Goal: Task Accomplishment & Management: Manage account settings

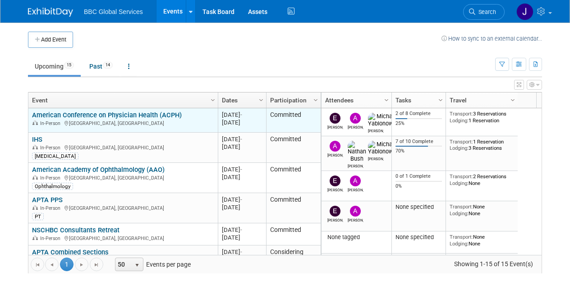
click at [98, 116] on link "American Conference on Physician Health (ACPH)" at bounding box center [107, 115] width 150 height 8
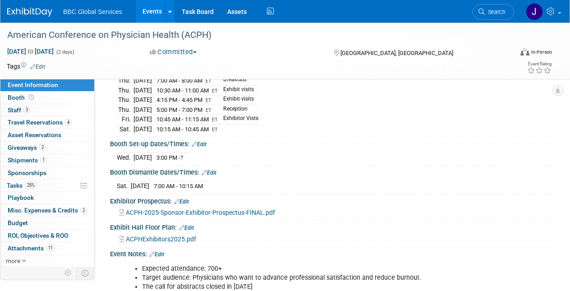
scroll to position [129, 0]
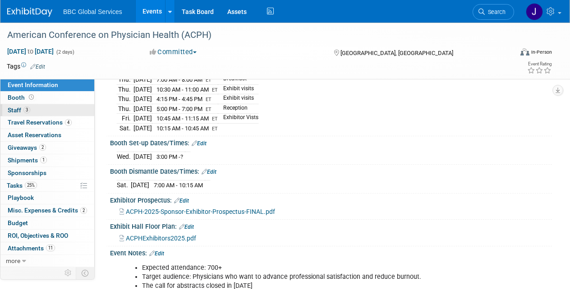
click at [16, 108] on span "Staff 3" at bounding box center [19, 109] width 23 height 7
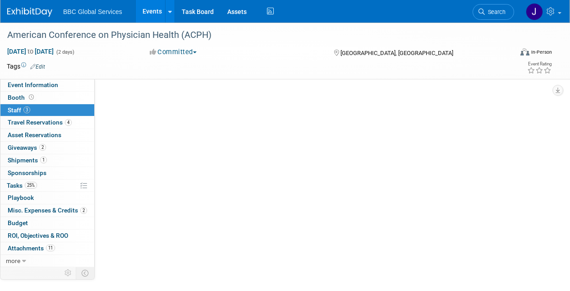
scroll to position [0, 0]
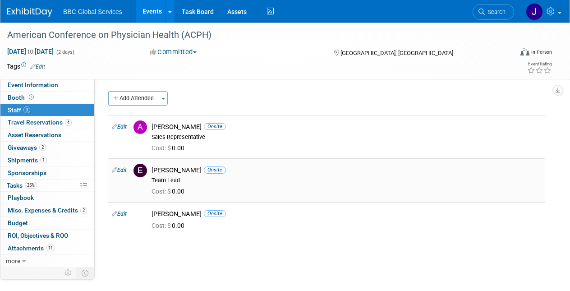
click at [121, 169] on link "Edit" at bounding box center [119, 170] width 15 height 6
select select "268111fb-be76-4ab0-8b72-5b800246a135"
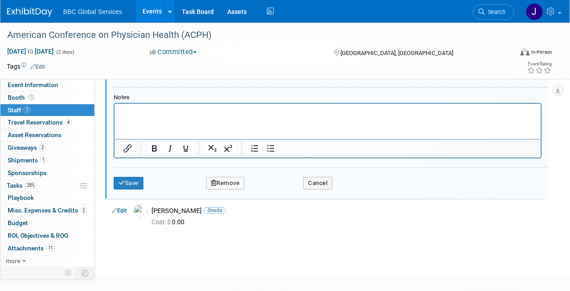
scroll to position [316, 0]
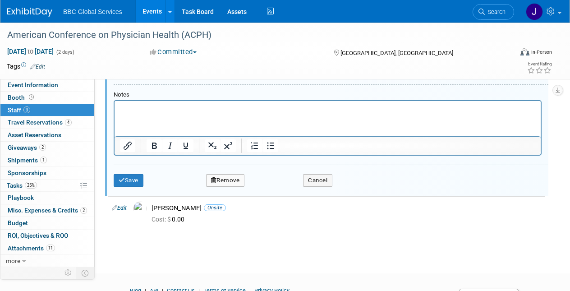
click at [234, 179] on button "Remove" at bounding box center [225, 180] width 39 height 13
click at [274, 188] on link "Yes" at bounding box center [274, 187] width 26 height 14
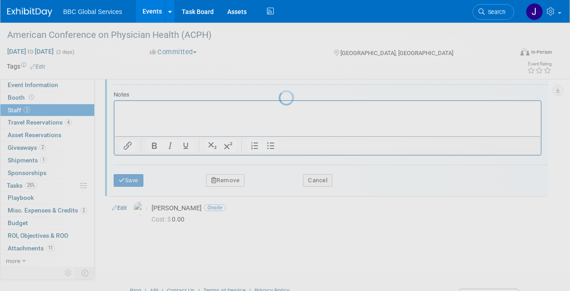
scroll to position [72, 0]
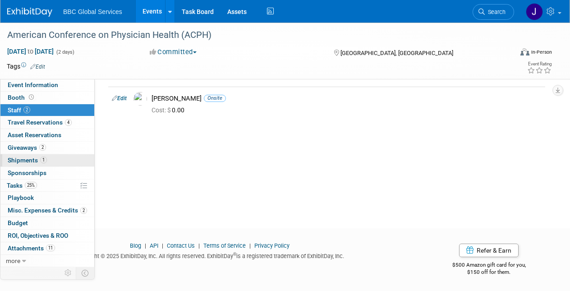
click at [21, 157] on span "Shipments 1" at bounding box center [27, 159] width 39 height 7
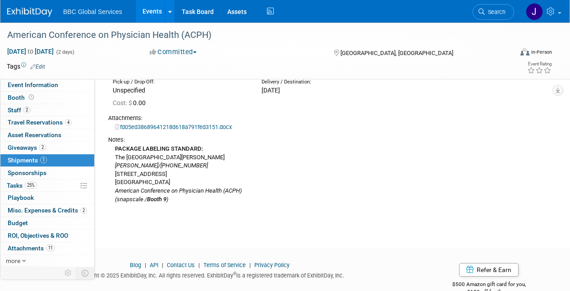
scroll to position [81, 0]
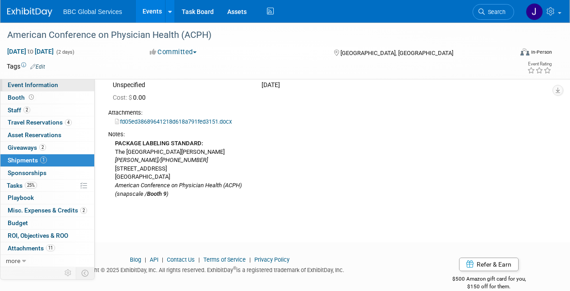
click at [67, 85] on link "Event Information" at bounding box center [47, 85] width 94 height 12
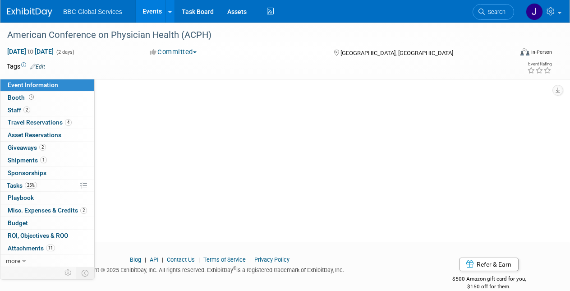
scroll to position [0, 0]
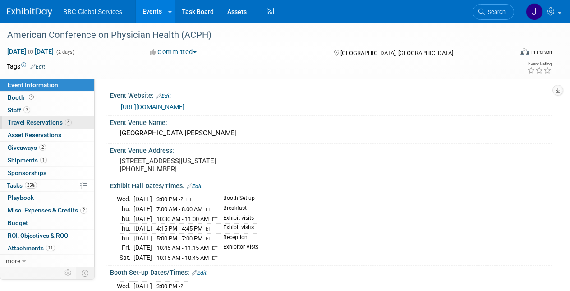
click at [32, 124] on span "Travel Reservations 4" at bounding box center [40, 122] width 64 height 7
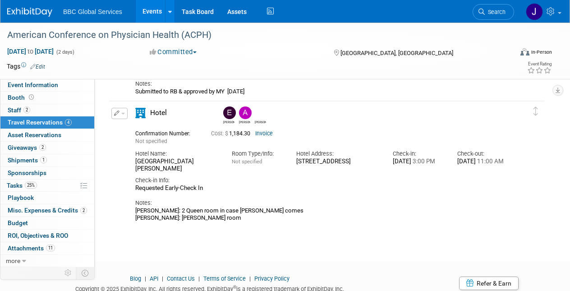
scroll to position [713, 0]
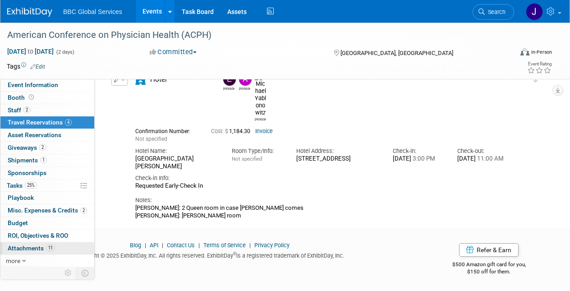
click at [18, 247] on span "Attachments 11" at bounding box center [31, 247] width 47 height 7
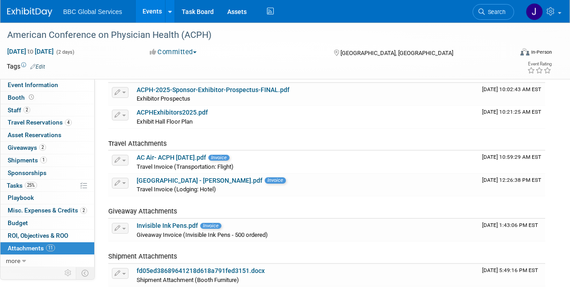
scroll to position [165, 0]
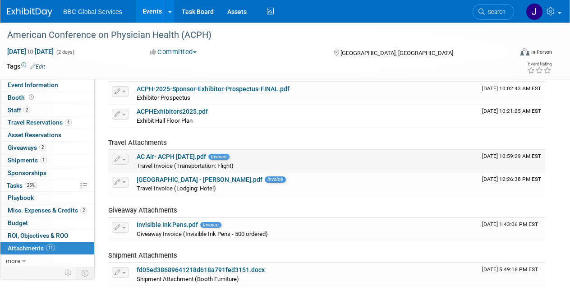
click at [171, 158] on link "AC Air- ACPH Sep25.pdf" at bounding box center [171, 156] width 69 height 7
